Goal: Navigation & Orientation: Find specific page/section

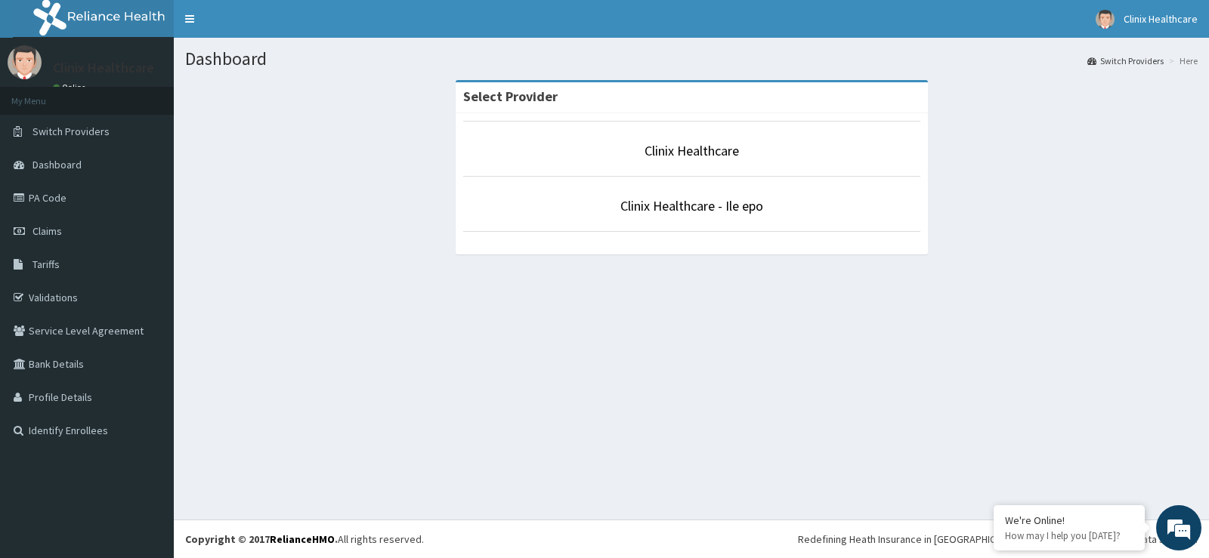
click at [684, 160] on p "Clinix Healthcare" at bounding box center [691, 151] width 457 height 20
click at [707, 156] on link "Clinix Healthcare" at bounding box center [691, 150] width 94 height 17
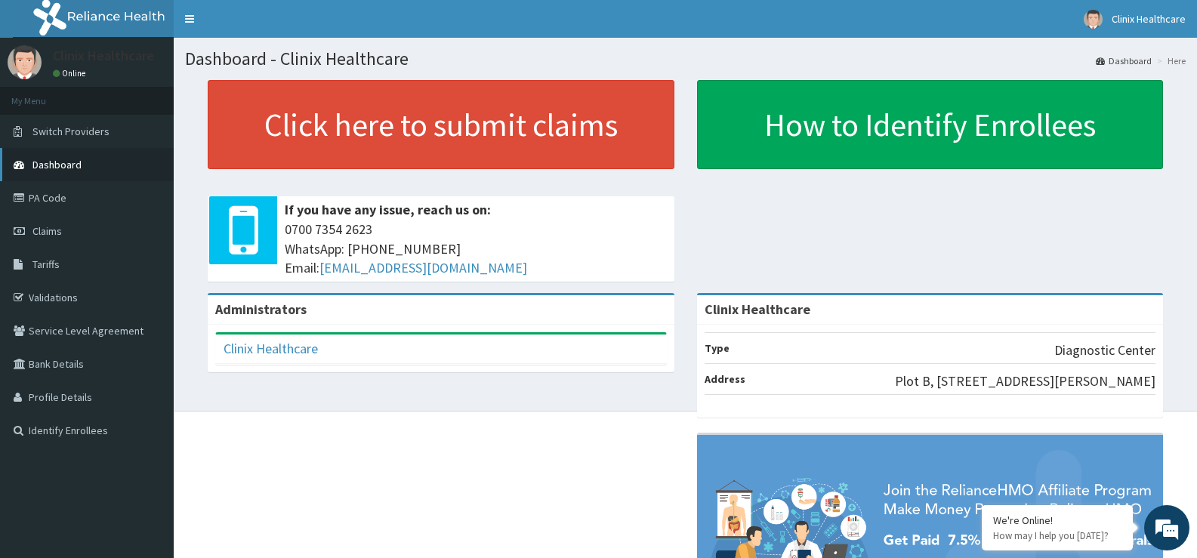
click at [68, 166] on span "Dashboard" at bounding box center [56, 165] width 49 height 14
